Goal: Transaction & Acquisition: Purchase product/service

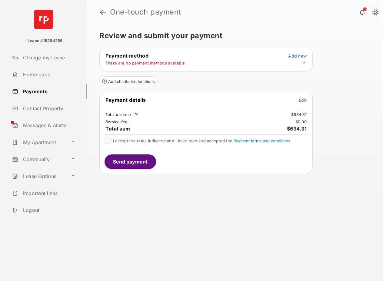
click at [298, 56] on font "Add new" at bounding box center [297, 55] width 18 height 5
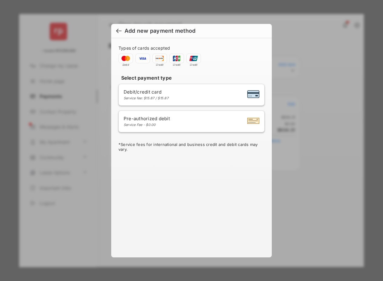
click at [180, 99] on div "Debit/credit card Service fee: $15.87 / $15.87" at bounding box center [191, 95] width 136 height 12
select select "**"
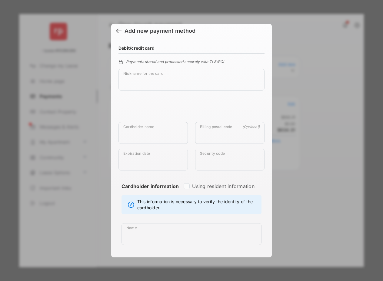
click at [117, 30] on div at bounding box center [118, 31] width 5 height 7
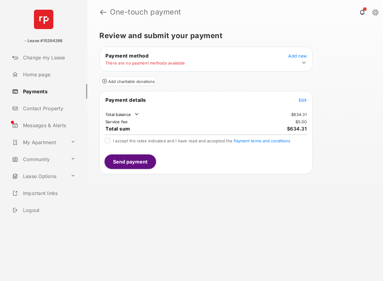
click at [34, 94] on link "Payments" at bounding box center [48, 91] width 77 height 15
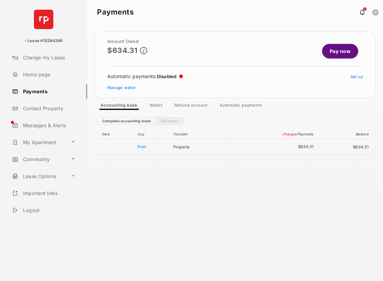
click at [196, 192] on div "Date [PERSON_NAME] Charges / Payments Balance Post Property $634.31 $634.31" at bounding box center [235, 195] width 276 height 140
click at [328, 54] on link "Pay now" at bounding box center [340, 51] width 36 height 15
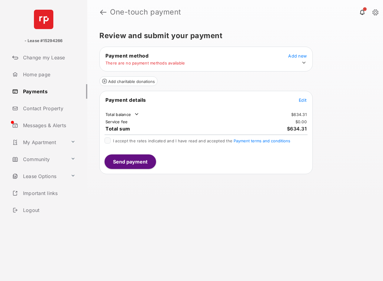
click at [211, 190] on div "Review and submit your payment Payment method Add new There are no payment meth…" at bounding box center [234, 152] width 295 height 257
click at [228, 214] on div "Review and submit your payment Payment method Add new There are no payment meth…" at bounding box center [234, 152] width 295 height 257
click at [246, 244] on div "Review and submit your payment Payment method Add new There are no payment meth…" at bounding box center [234, 152] width 295 height 257
